Goal: Task Accomplishment & Management: Manage account settings

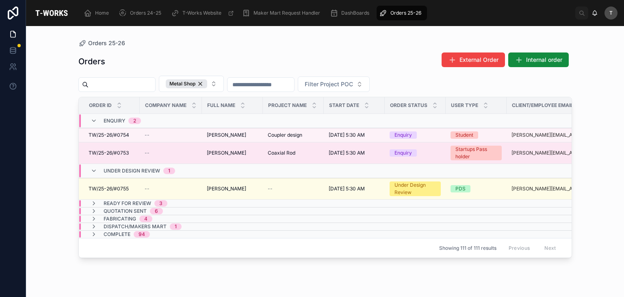
click at [229, 150] on span "[PERSON_NAME]" at bounding box center [226, 153] width 39 height 7
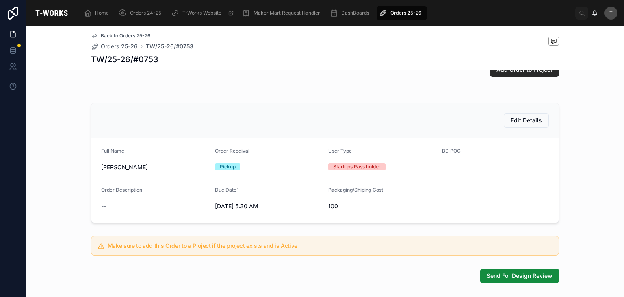
scroll to position [127, 0]
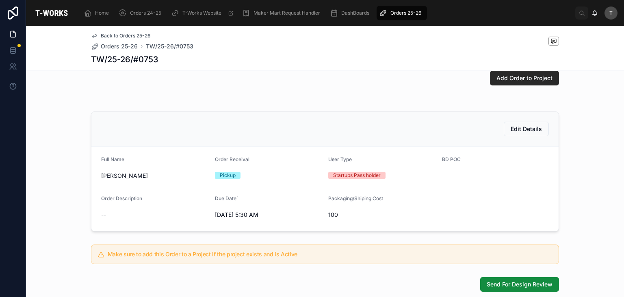
click at [521, 146] on div "Edit Details" at bounding box center [324, 129] width 467 height 35
click at [521, 136] on button "Edit Details" at bounding box center [526, 129] width 45 height 15
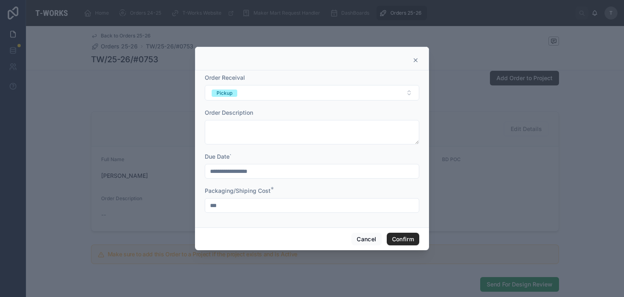
click at [228, 207] on input "***" at bounding box center [312, 205] width 214 height 11
type input "*"
click at [415, 239] on button "Confirm" at bounding box center [403, 238] width 33 height 13
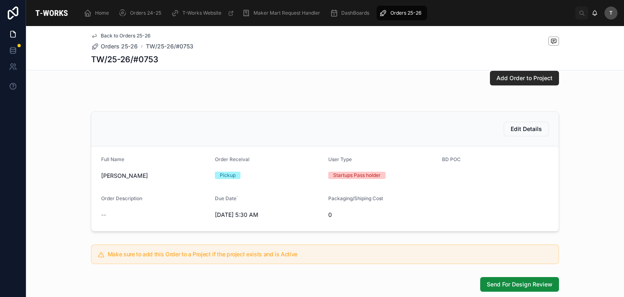
scroll to position [249, 0]
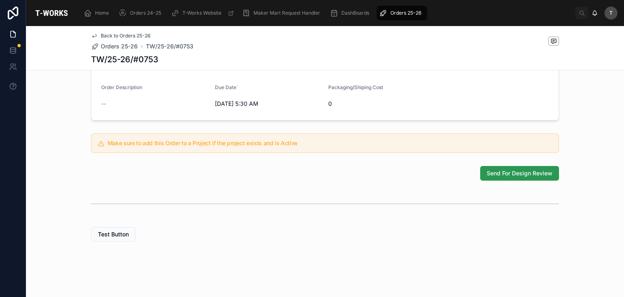
click at [507, 175] on span "Send For Design Review" at bounding box center [520, 173] width 66 height 8
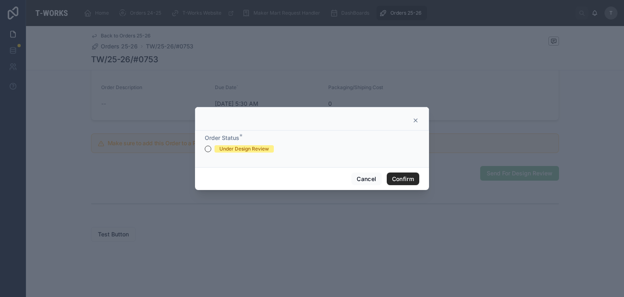
click at [228, 149] on div "Under Design Review" at bounding box center [244, 148] width 50 height 7
click at [211, 149] on button "Under Design Review" at bounding box center [208, 149] width 7 height 7
click at [401, 184] on button "Confirm" at bounding box center [403, 178] width 33 height 13
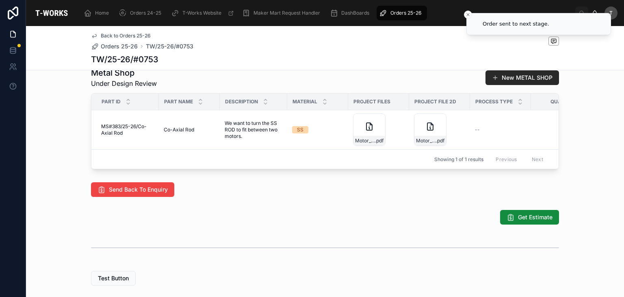
scroll to position [424, 0]
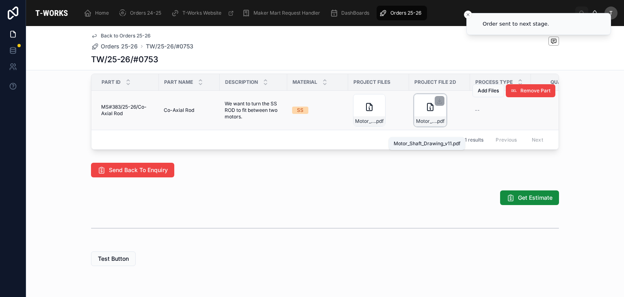
click at [421, 124] on span "Motor_Shaft_Drawing_v11" at bounding box center [426, 121] width 20 height 7
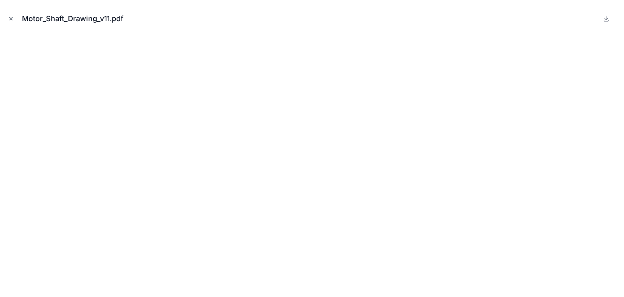
click at [10, 15] on button "Close modal" at bounding box center [11, 18] width 9 height 9
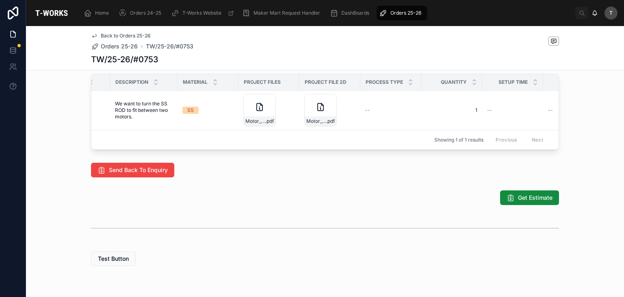
scroll to position [0, 127]
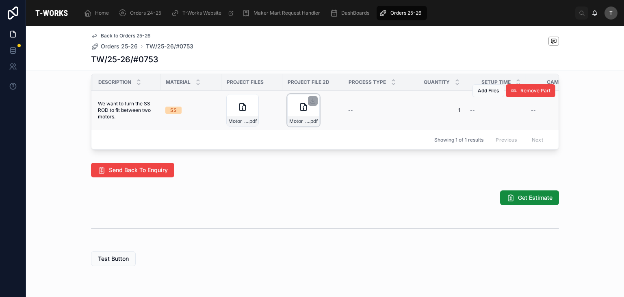
click at [299, 126] on div "Motor_Shaft_Drawing_v11 .pdf" at bounding box center [304, 121] width 32 height 10
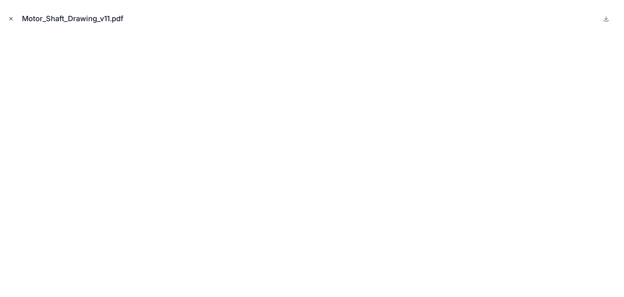
click at [9, 17] on icon "Close modal" at bounding box center [11, 19] width 6 height 6
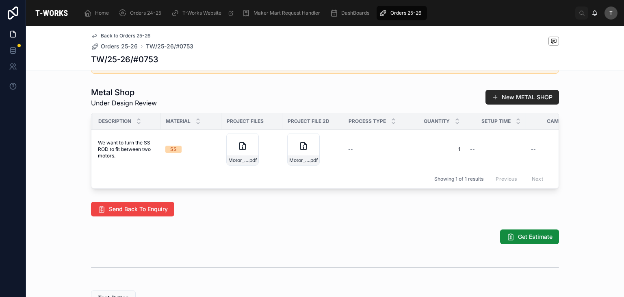
scroll to position [384, 0]
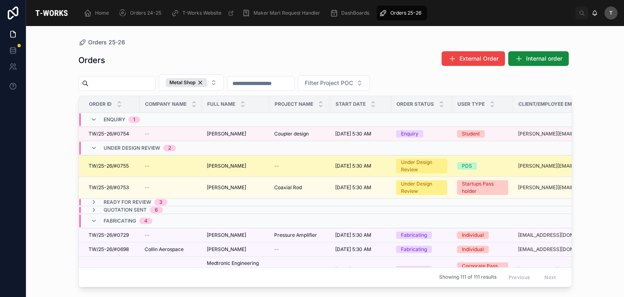
click at [218, 168] on span "mithilesh tekade" at bounding box center [226, 166] width 39 height 7
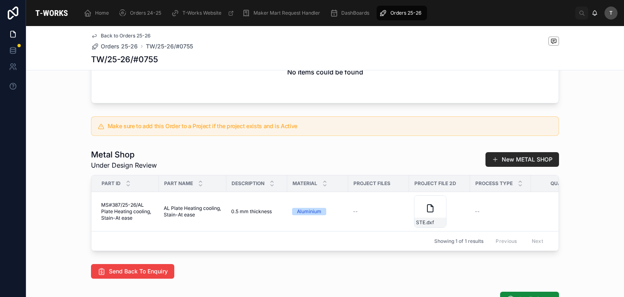
scroll to position [81, 0]
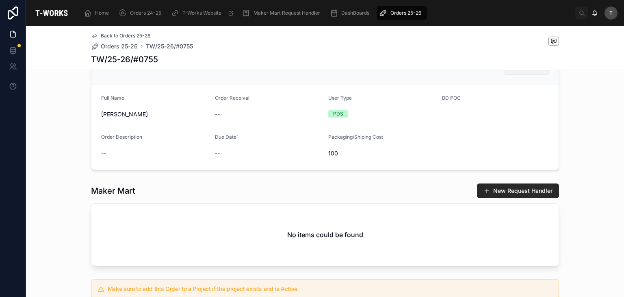
click at [515, 72] on span "Edit Details" at bounding box center [526, 67] width 31 height 8
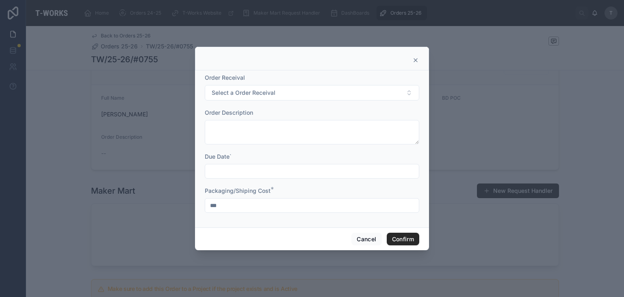
click at [280, 206] on input "***" at bounding box center [312, 205] width 214 height 11
type input "*"
click at [402, 241] on button "Confirm" at bounding box center [403, 238] width 33 height 13
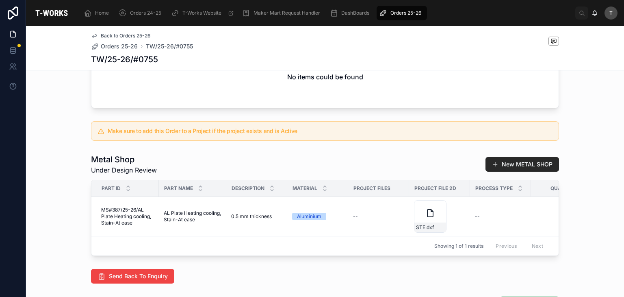
scroll to position [244, 0]
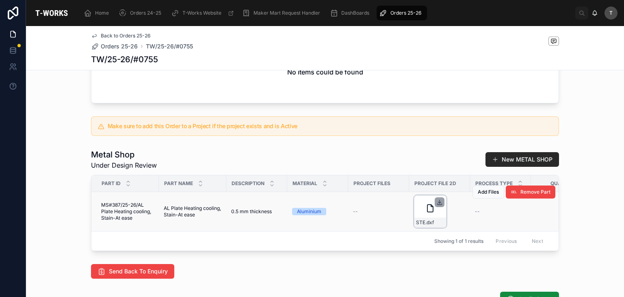
click at [439, 205] on icon at bounding box center [440, 202] width 7 height 7
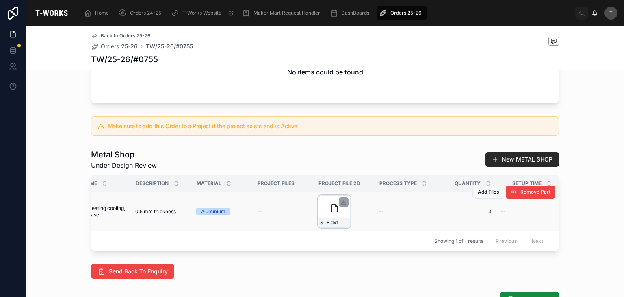
scroll to position [0, 106]
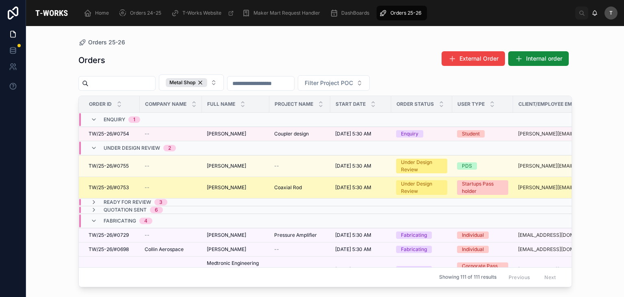
click at [196, 189] on div "--" at bounding box center [171, 187] width 52 height 7
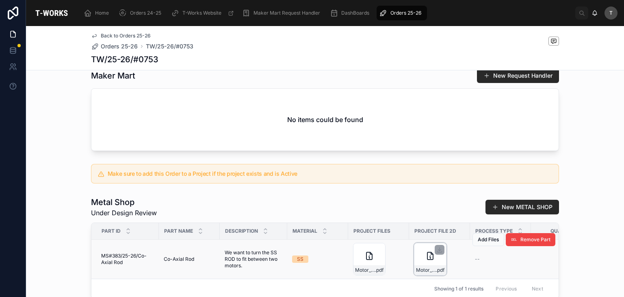
scroll to position [366, 0]
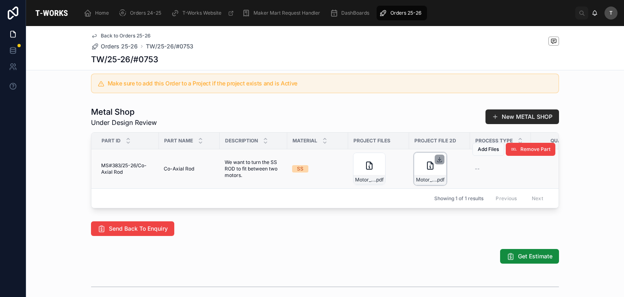
click at [437, 163] on icon at bounding box center [440, 159] width 7 height 7
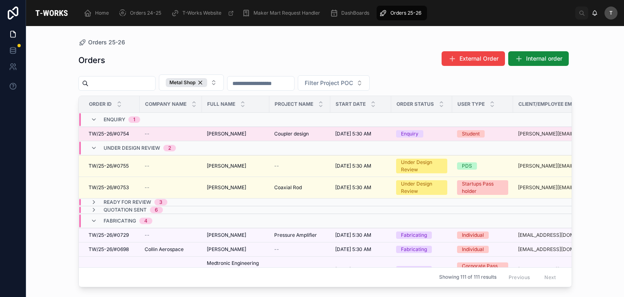
click at [216, 135] on span "Aditya Singh Sengar" at bounding box center [226, 133] width 39 height 7
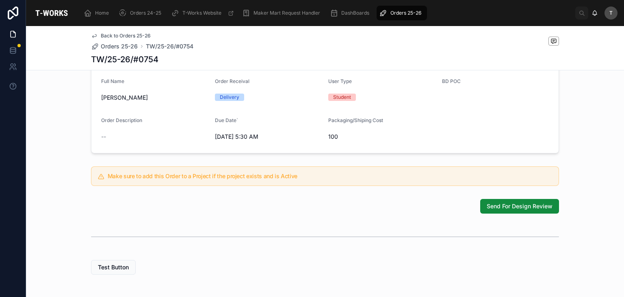
scroll to position [203, 0]
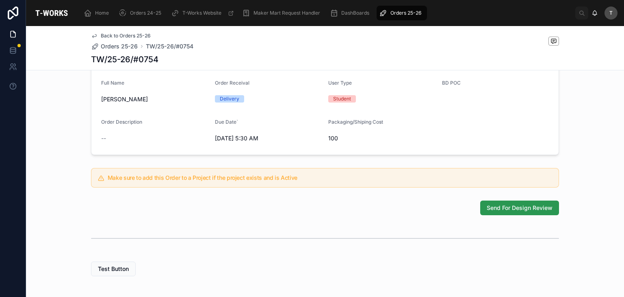
click at [516, 212] on span "Send For Design Review" at bounding box center [520, 208] width 66 height 8
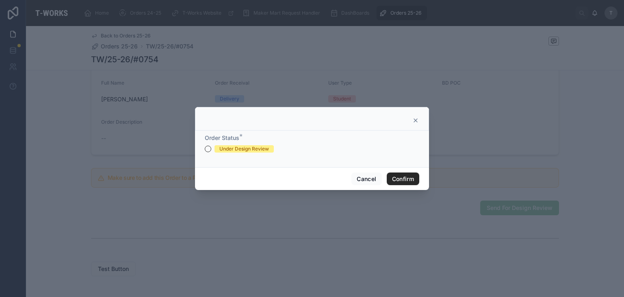
drag, startPoint x: 235, startPoint y: 150, endPoint x: 367, endPoint y: 185, distance: 136.2
click at [235, 150] on div "Under Design Review" at bounding box center [244, 148] width 50 height 7
click at [211, 150] on button "Under Design Review" at bounding box center [208, 149] width 7 height 7
click at [396, 179] on button "Confirm" at bounding box center [403, 178] width 33 height 13
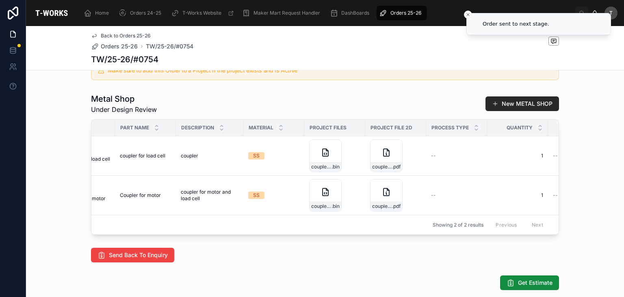
scroll to position [0, 49]
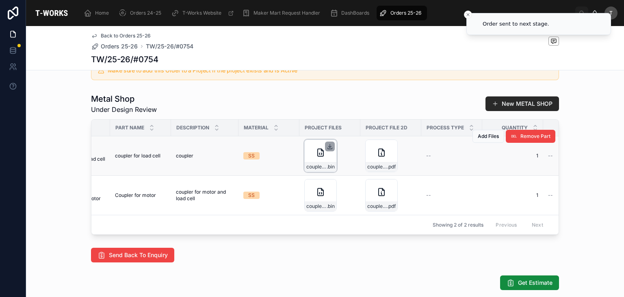
click at [329, 147] on icon at bounding box center [330, 146] width 3 height 1
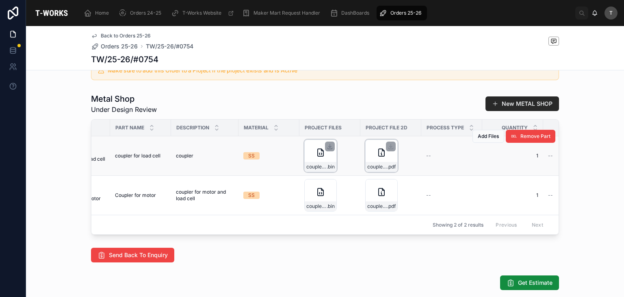
drag, startPoint x: 391, startPoint y: 156, endPoint x: 377, endPoint y: 160, distance: 14.5
click at [389, 150] on icon at bounding box center [391, 146] width 7 height 7
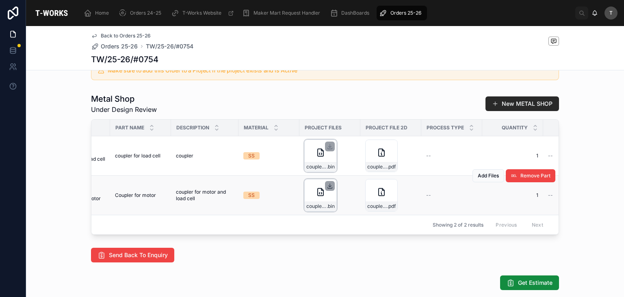
click at [330, 187] on icon at bounding box center [330, 185] width 0 height 3
click at [388, 189] on icon at bounding box center [391, 185] width 7 height 7
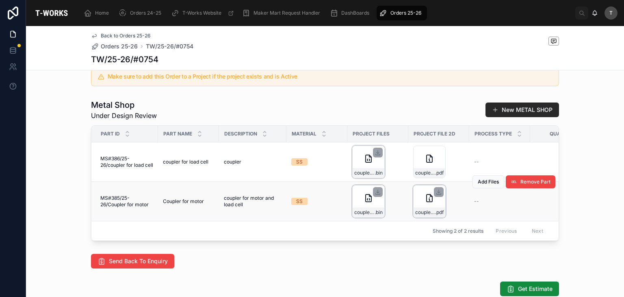
scroll to position [379, 0]
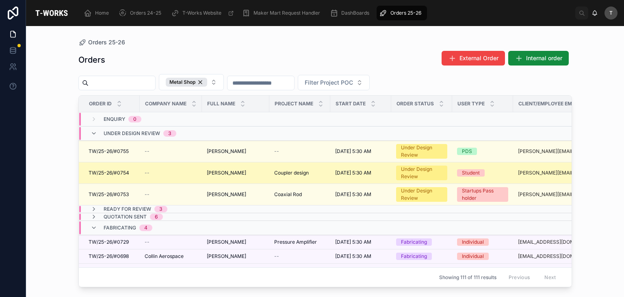
drag, startPoint x: 288, startPoint y: 172, endPoint x: 276, endPoint y: 171, distance: 11.4
click at [276, 171] on span "Coupler design" at bounding box center [291, 172] width 35 height 7
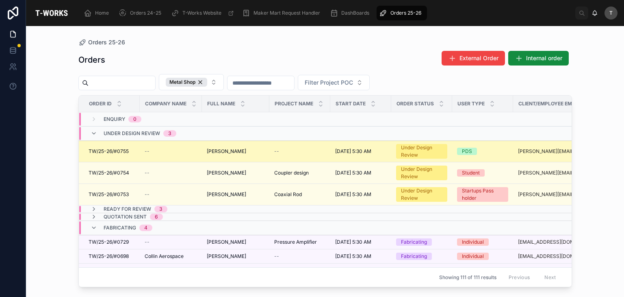
click at [221, 149] on span "mithilesh tekade" at bounding box center [226, 151] width 39 height 7
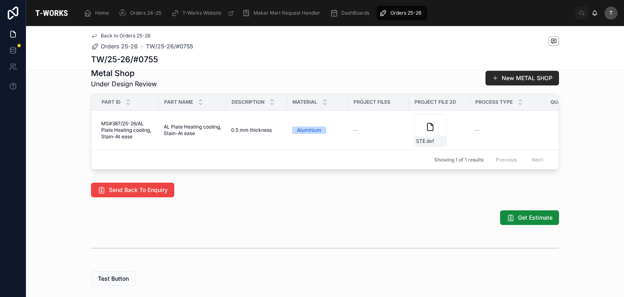
scroll to position [0, 15]
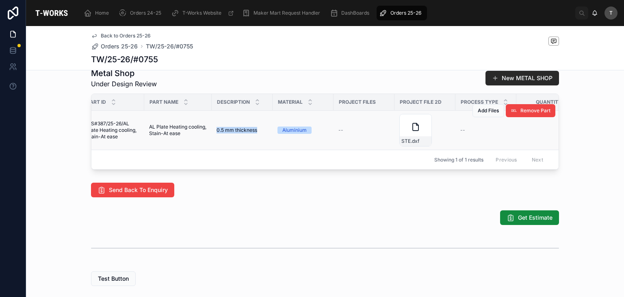
drag, startPoint x: 213, startPoint y: 135, endPoint x: 255, endPoint y: 136, distance: 41.9
click at [255, 133] on div "0.5 mm thickness 0.5 mm thickness" at bounding box center [242, 130] width 51 height 7
copy span "0.5 mm thickness"
click at [185, 146] on td "AL Plate Heating cooling, Stain-At ease AL Plate Heating cooling, Stain-At ease" at bounding box center [177, 130] width 67 height 39
drag, startPoint x: 146, startPoint y: 130, endPoint x: 162, endPoint y: 139, distance: 18.0
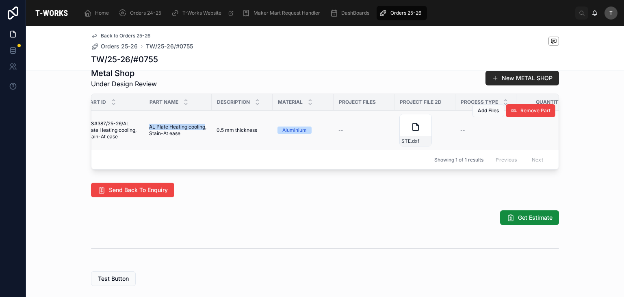
click at [162, 137] on span "AL Plate Heating cooling, Stain-At ease" at bounding box center [178, 130] width 58 height 13
copy span "AL Plate Heating cooling"
drag, startPoint x: 213, startPoint y: 135, endPoint x: 256, endPoint y: 137, distance: 42.7
click at [256, 133] on div "0.5 mm thickness 0.5 mm thickness" at bounding box center [242, 130] width 51 height 7
copy span "0.5 mm thickness"
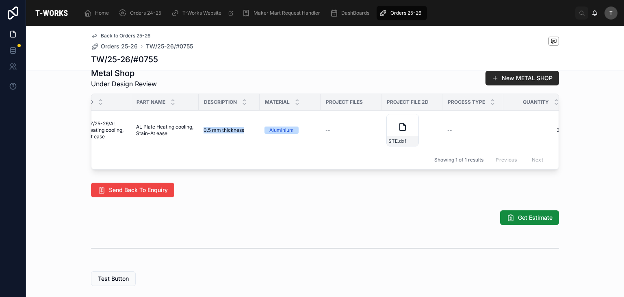
scroll to position [0, 130]
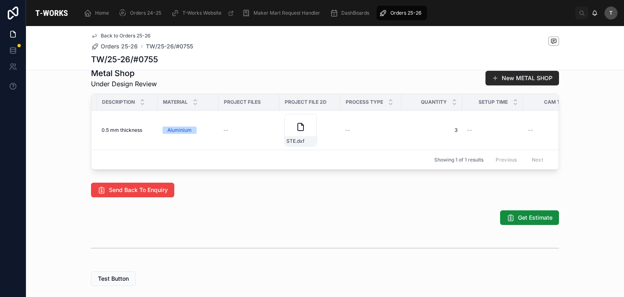
click at [327, 214] on div "Enquiry 2 Under Design Review 3 Ready for Review 4 Quotation Sent 5 Fabricating…" at bounding box center [325, 22] width 598 height 534
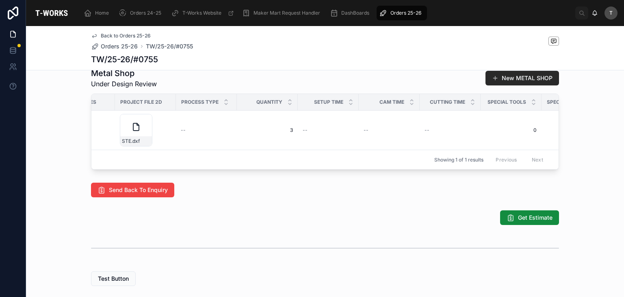
scroll to position [0, 0]
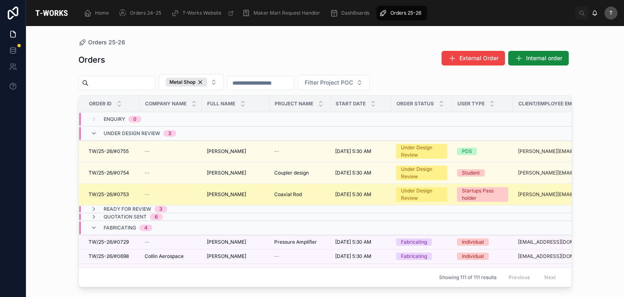
click at [219, 191] on span "Hitendra Singh" at bounding box center [226, 194] width 39 height 7
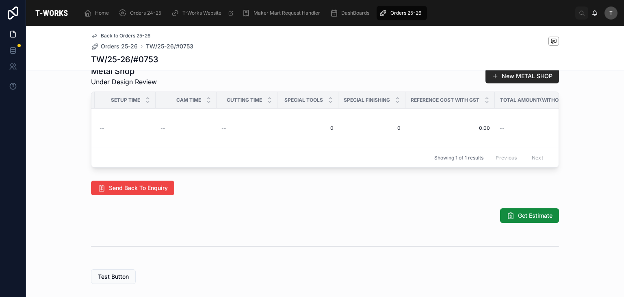
scroll to position [0, 491]
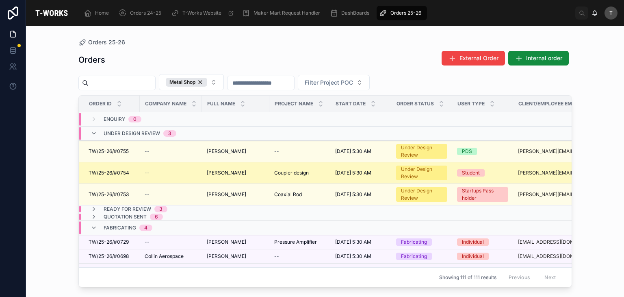
click at [222, 174] on span "Aditya Singh Sengar" at bounding box center [226, 172] width 39 height 7
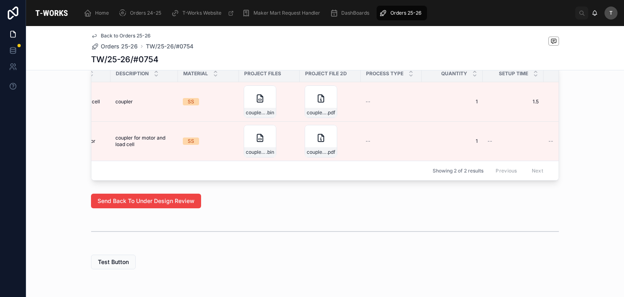
scroll to position [0, 208]
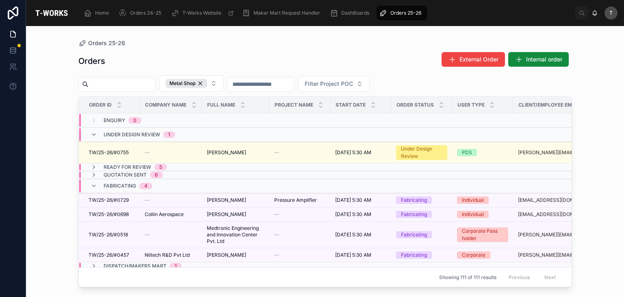
click at [120, 166] on span "Ready for Review" at bounding box center [128, 167] width 48 height 7
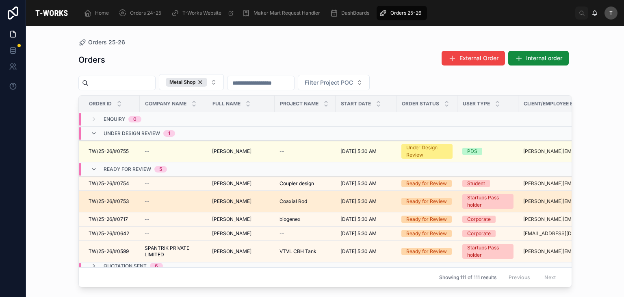
click at [215, 200] on span "Hitendra Singh" at bounding box center [231, 201] width 39 height 7
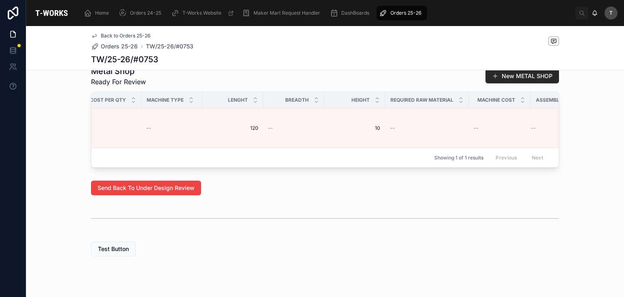
scroll to position [0, 1104]
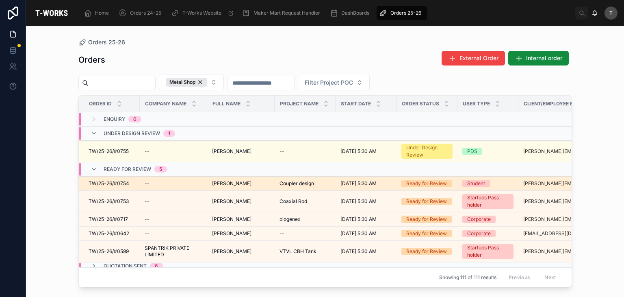
click at [223, 183] on span "Aditya Singh Sengar" at bounding box center [231, 183] width 39 height 7
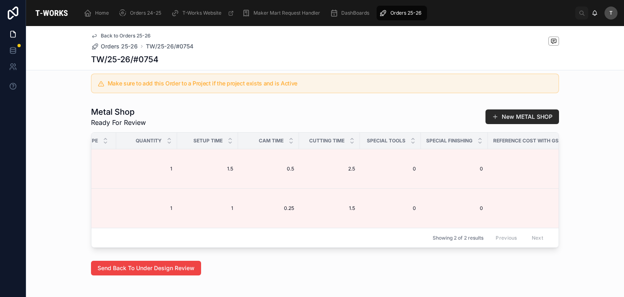
scroll to position [0, 471]
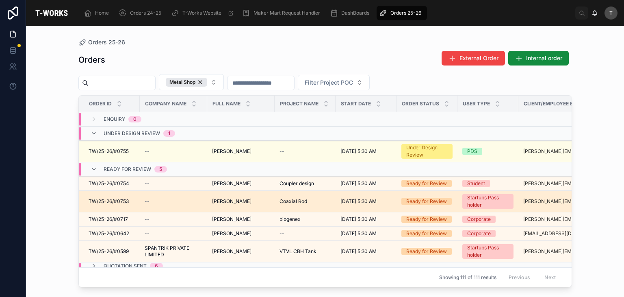
click at [219, 204] on td "Hitendra Singh Hitendra Singh" at bounding box center [240, 202] width 67 height 22
click at [219, 200] on span "Hitendra Singh" at bounding box center [231, 201] width 39 height 7
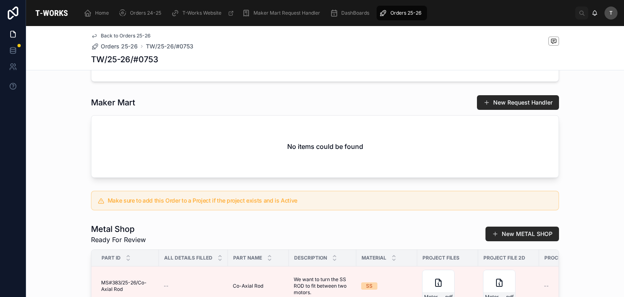
scroll to position [244, 0]
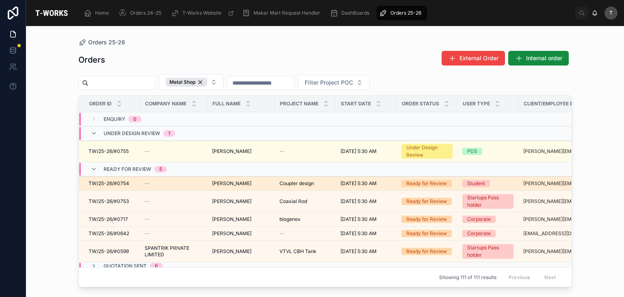
click at [222, 180] on span "Aditya Singh Sengar" at bounding box center [231, 183] width 39 height 7
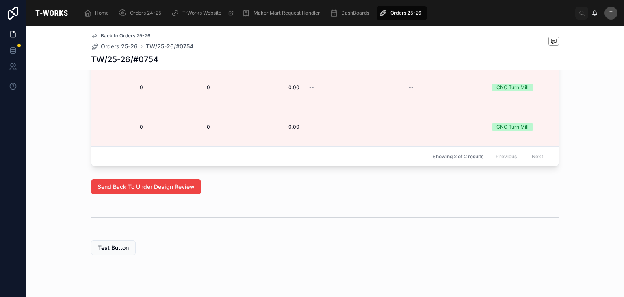
scroll to position [0, 886]
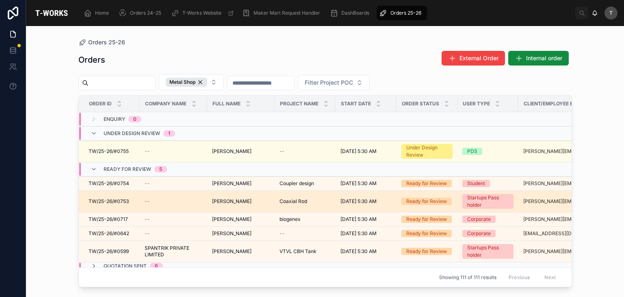
click at [213, 203] on span "Hitendra Singh" at bounding box center [231, 201] width 39 height 7
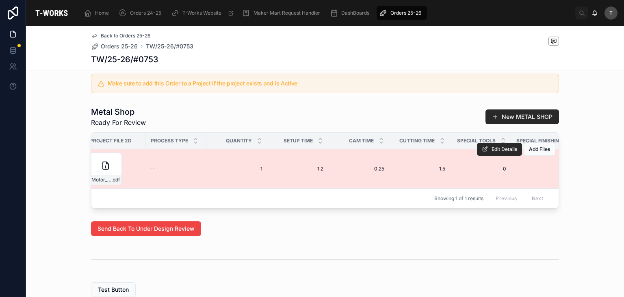
scroll to position [0, 395]
click at [505, 152] on span "Edit Details" at bounding box center [505, 149] width 26 height 7
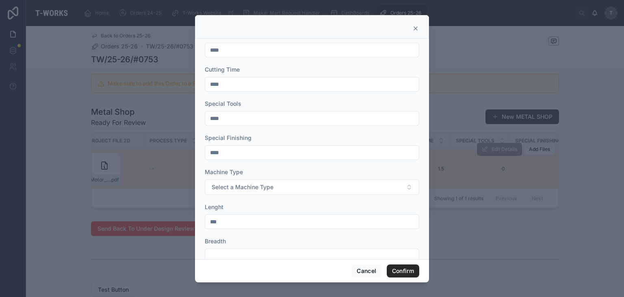
scroll to position [163, 0]
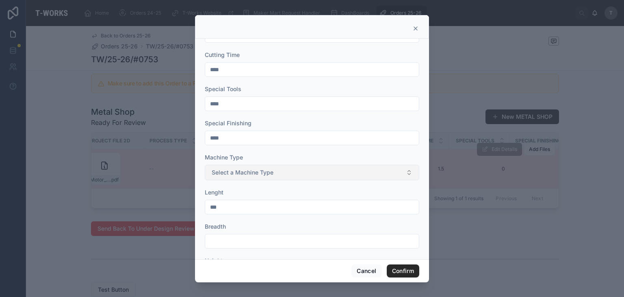
click at [235, 176] on button "Select a Machine Type" at bounding box center [312, 172] width 215 height 15
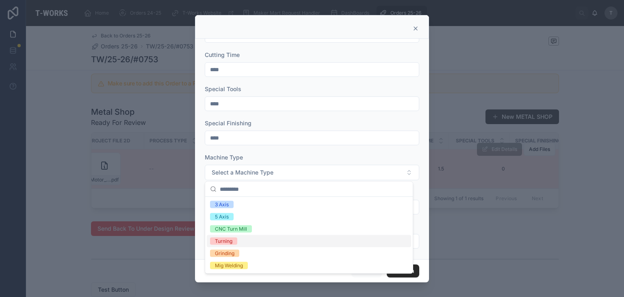
click at [229, 241] on div "Turning" at bounding box center [223, 240] width 17 height 7
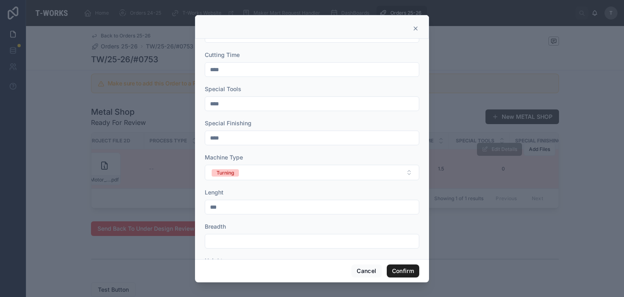
click at [411, 274] on button "Confirm" at bounding box center [403, 270] width 33 height 13
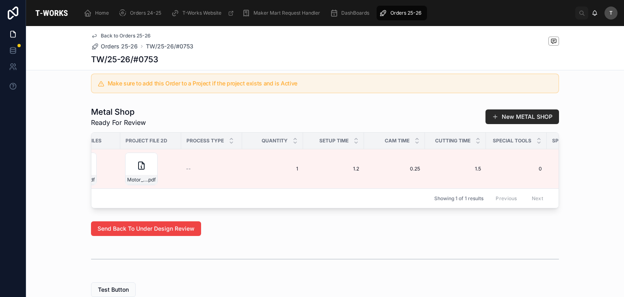
scroll to position [0, 0]
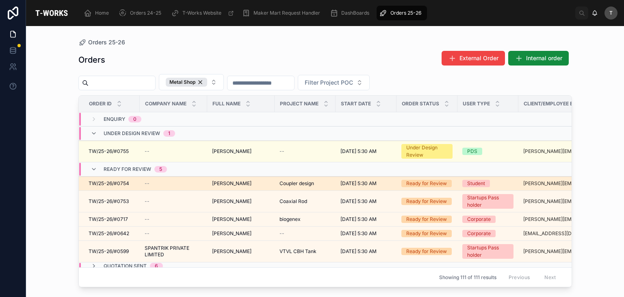
click at [213, 182] on span "Aditya Singh Sengar" at bounding box center [231, 183] width 39 height 7
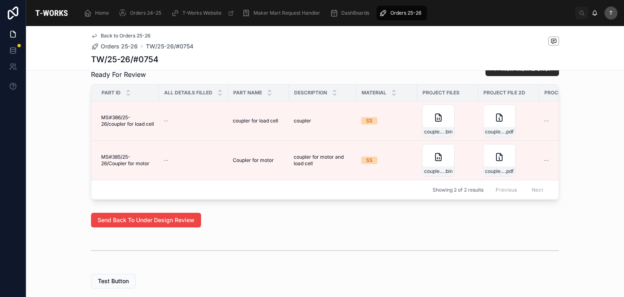
scroll to position [395, 0]
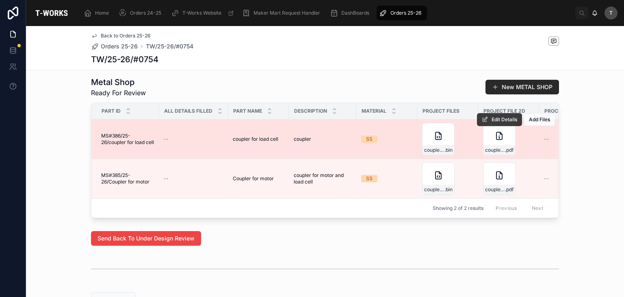
click at [504, 123] on span "Edit Details" at bounding box center [505, 119] width 26 height 7
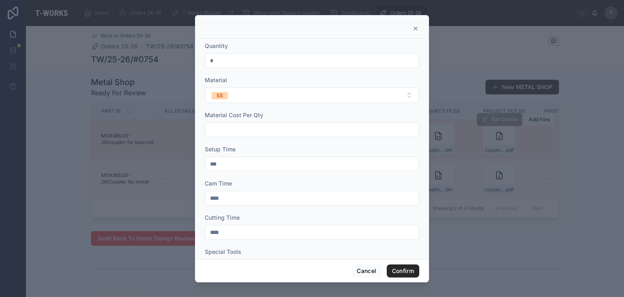
click at [280, 128] on input "text" at bounding box center [312, 129] width 214 height 11
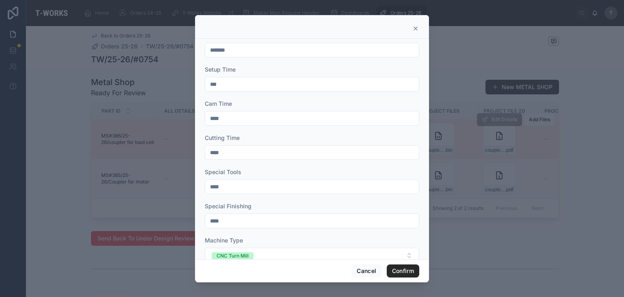
scroll to position [81, 0]
type input "*******"
click at [235, 152] on input "****" at bounding box center [312, 150] width 214 height 11
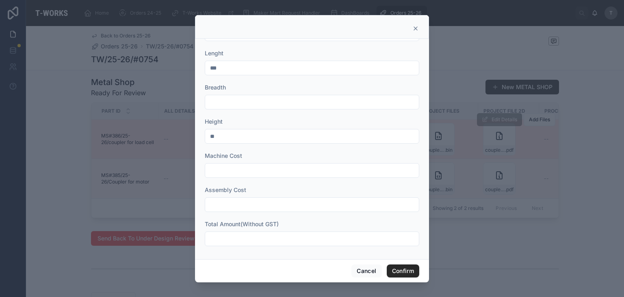
scroll to position [302, 0]
type input "****"
click at [237, 235] on input "text" at bounding box center [312, 237] width 214 height 11
click at [219, 239] on input "text" at bounding box center [312, 237] width 214 height 11
type input "*****"
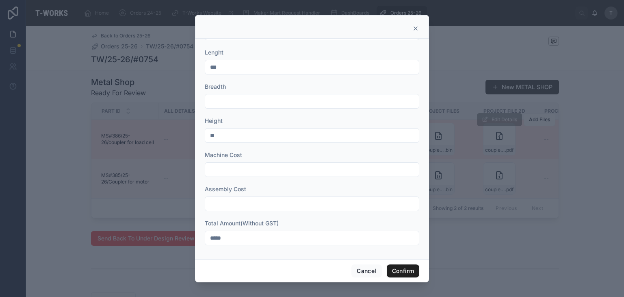
click at [405, 266] on button "Confirm" at bounding box center [403, 270] width 33 height 13
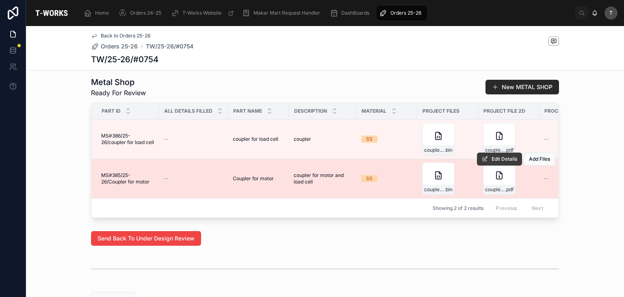
click at [492, 162] on span "Edit Details" at bounding box center [505, 159] width 26 height 7
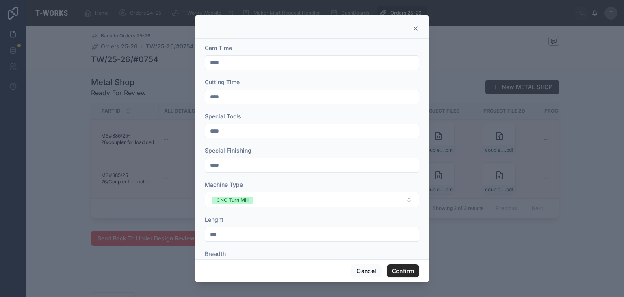
scroll to position [122, 0]
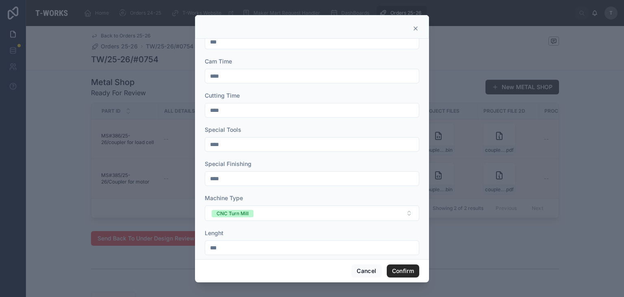
click at [230, 111] on input "****" at bounding box center [312, 109] width 214 height 11
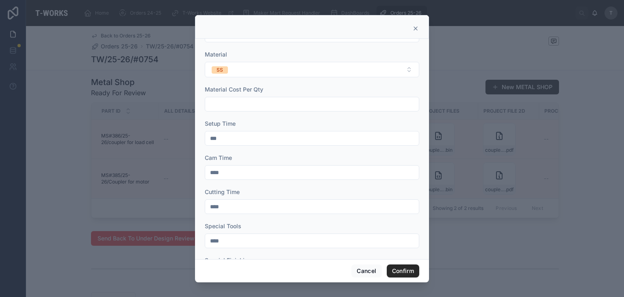
scroll to position [0, 0]
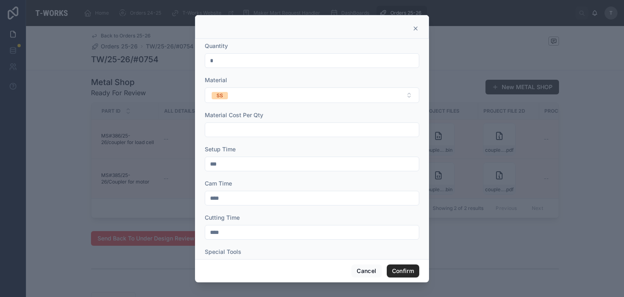
type input "****"
click at [244, 126] on input "text" at bounding box center [312, 129] width 214 height 11
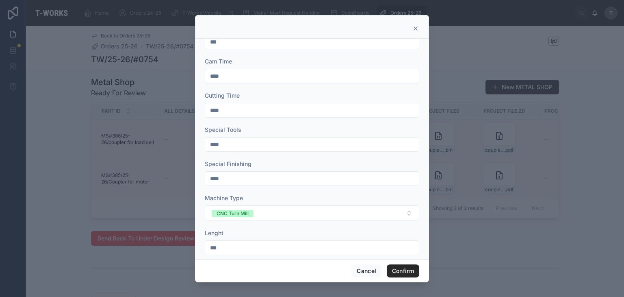
scroll to position [302, 0]
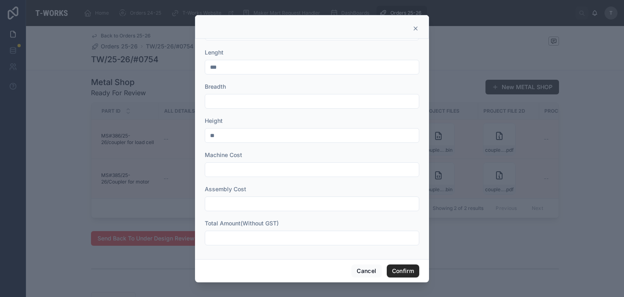
type input "*******"
click at [241, 235] on input "text" at bounding box center [312, 237] width 214 height 11
click at [244, 239] on input "text" at bounding box center [312, 237] width 214 height 11
type input "*****"
click at [392, 271] on button "Confirm" at bounding box center [403, 270] width 33 height 13
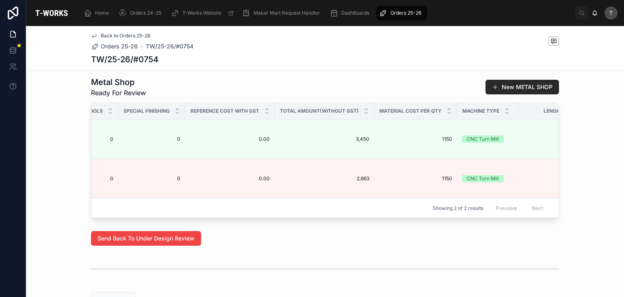
scroll to position [0, 0]
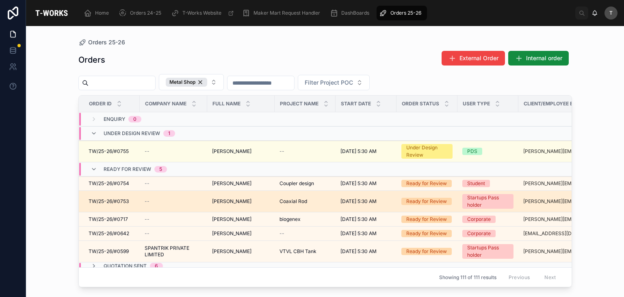
click at [235, 200] on span "Hitendra Singh" at bounding box center [231, 201] width 39 height 7
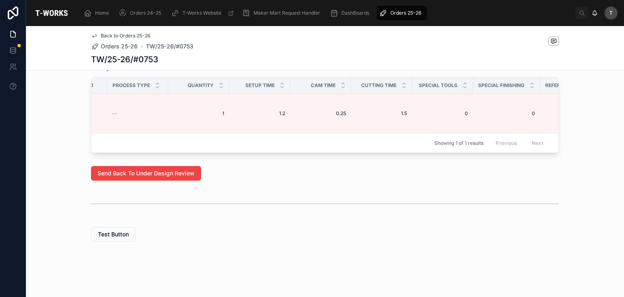
scroll to position [0, 434]
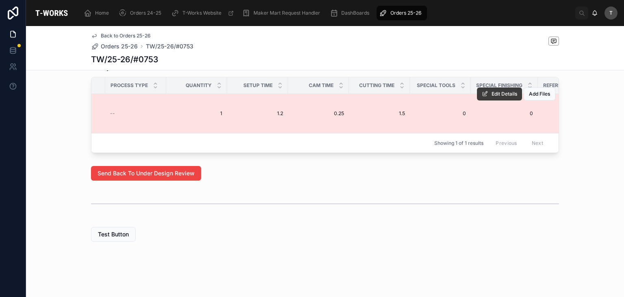
click at [492, 91] on span "Edit Details" at bounding box center [505, 94] width 26 height 7
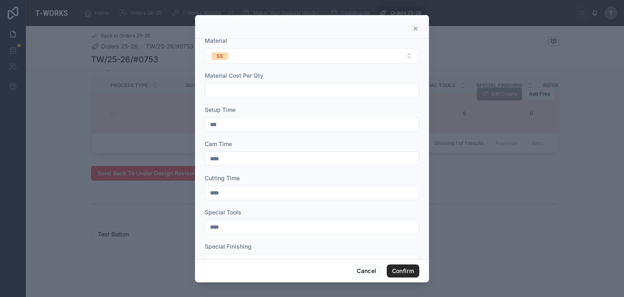
scroll to position [41, 0]
click at [235, 86] on input "text" at bounding box center [312, 88] width 214 height 11
click at [233, 90] on input "text" at bounding box center [312, 88] width 214 height 11
type input "*****"
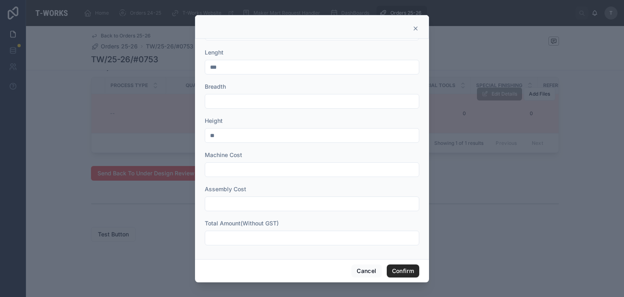
click at [244, 237] on input "text" at bounding box center [312, 237] width 214 height 11
type input "*****"
click at [401, 269] on button "Confirm" at bounding box center [403, 270] width 33 height 13
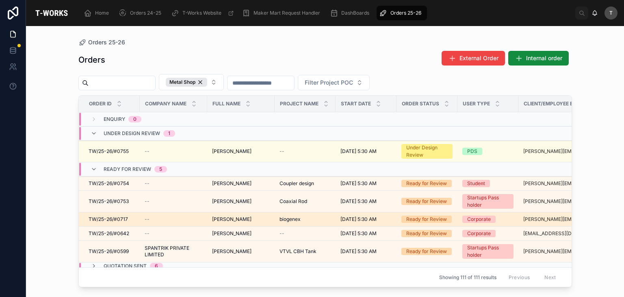
click at [119, 219] on span "TW/25-26/#0717" at bounding box center [108, 219] width 39 height 7
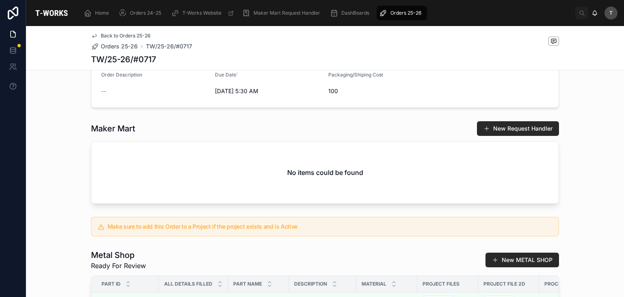
scroll to position [304, 0]
